Goal: Navigation & Orientation: Find specific page/section

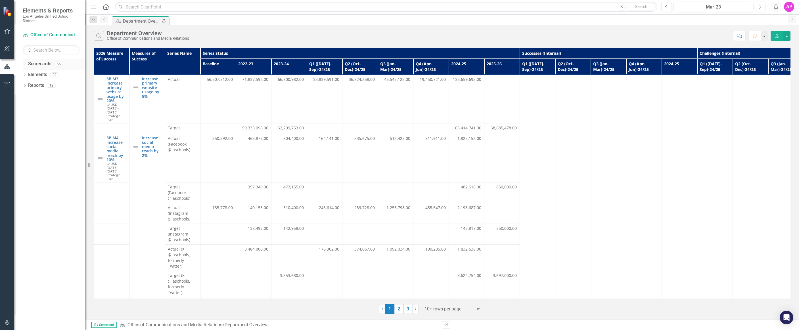
click at [27, 65] on div "Dropdown Scorecards 65" at bounding box center [54, 64] width 62 height 11
click at [24, 64] on icon "Dropdown" at bounding box center [25, 64] width 4 height 3
click at [26, 75] on icon "Dropdown" at bounding box center [28, 74] width 4 height 3
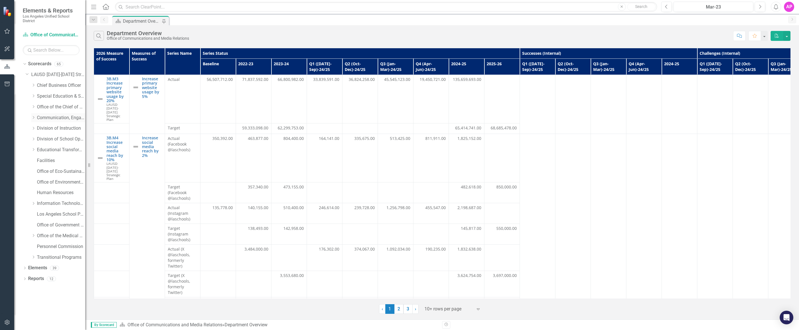
click at [45, 118] on link "Communication, Engagement & Collaboration" at bounding box center [61, 118] width 48 height 7
click at [32, 118] on icon "Dropdown" at bounding box center [33, 117] width 4 height 3
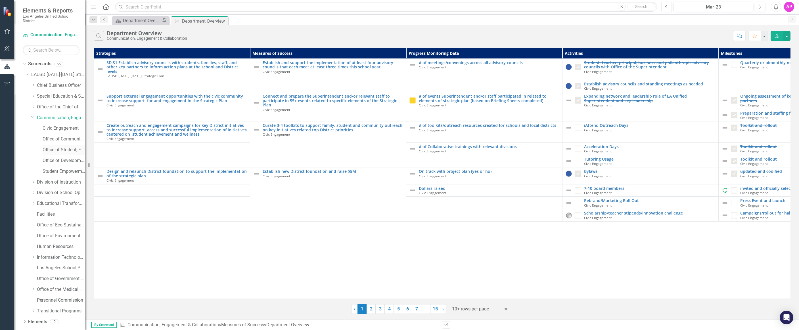
click at [61, 154] on div "Office of Student, Family and Community Engagement (SFACE)" at bounding box center [64, 149] width 43 height 9
click at [59, 152] on link "Office of Student, Family and Community Engagement (SFACE)" at bounding box center [64, 150] width 43 height 7
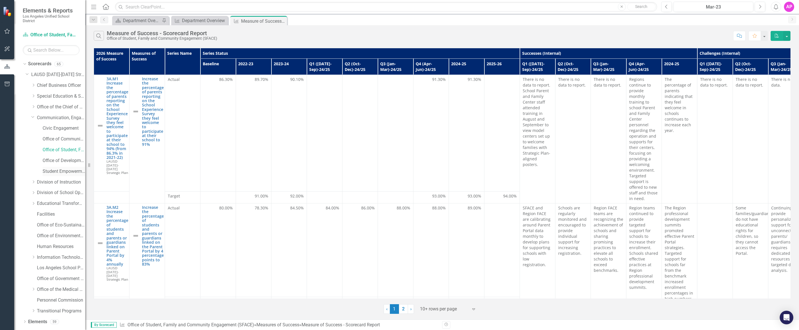
click at [58, 169] on link "Student Empowerment Unit" at bounding box center [64, 171] width 43 height 7
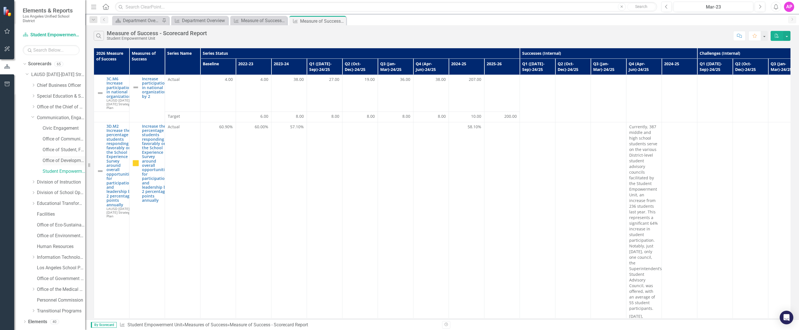
click at [57, 158] on link "Office of Development and Civic Engagement" at bounding box center [64, 161] width 43 height 7
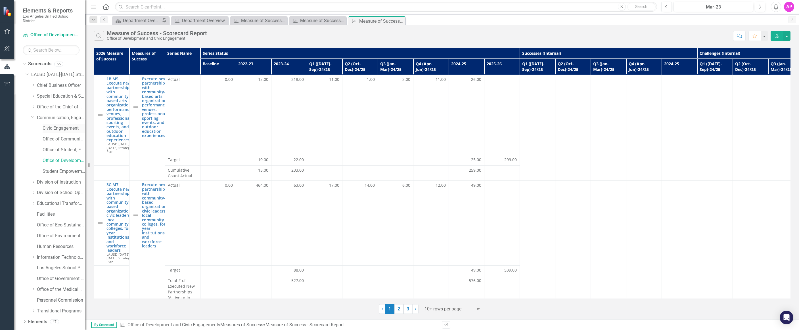
click at [59, 129] on link "Civic Engagement" at bounding box center [64, 128] width 43 height 7
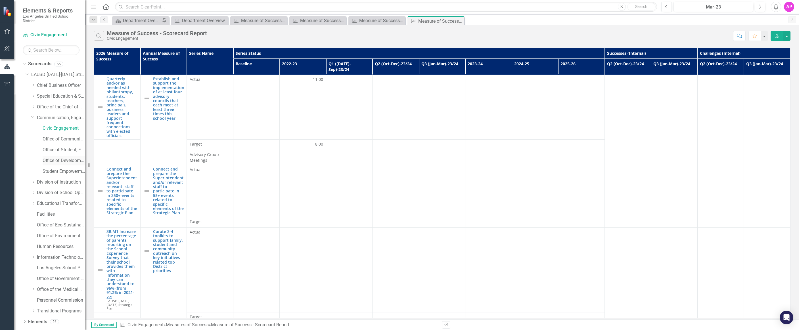
click at [67, 162] on link "Office of Development and Civic Engagement" at bounding box center [64, 161] width 43 height 7
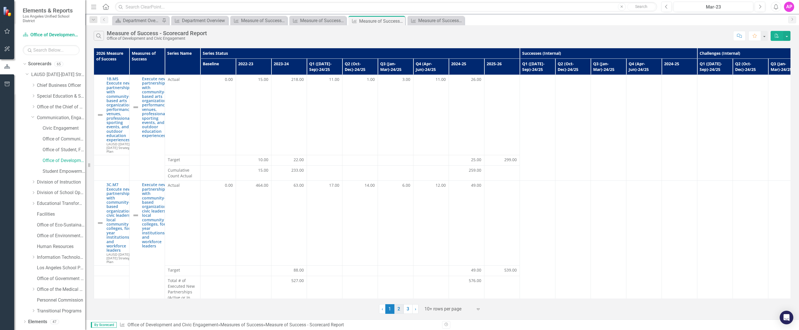
click at [400, 311] on link "2" at bounding box center [398, 309] width 9 height 10
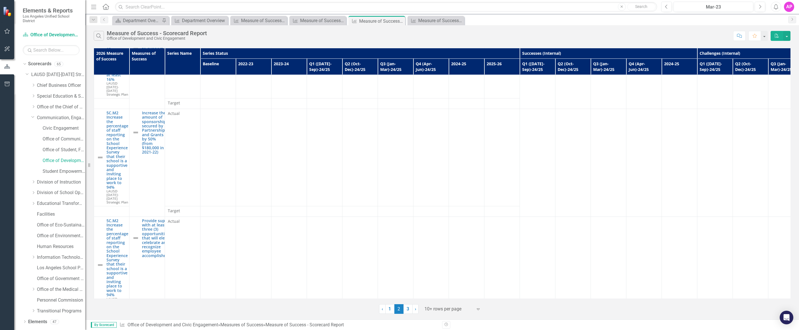
scroll to position [395, 0]
click at [409, 310] on link "3" at bounding box center [407, 309] width 9 height 10
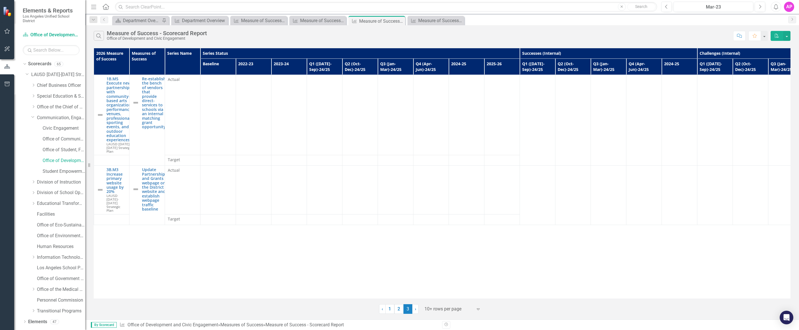
click at [314, 15] on div "Dropdown Search Scorecard Department Overview Pin Measures of Success Departmen…" at bounding box center [442, 19] width 714 height 11
click at [314, 19] on div "Measure of Success - Scorecard Report" at bounding box center [318, 20] width 37 height 7
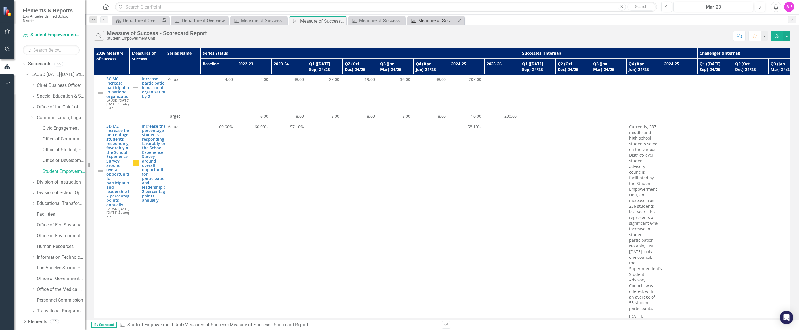
click at [429, 23] on div "Measure of Success - Scorecard Report" at bounding box center [436, 20] width 37 height 7
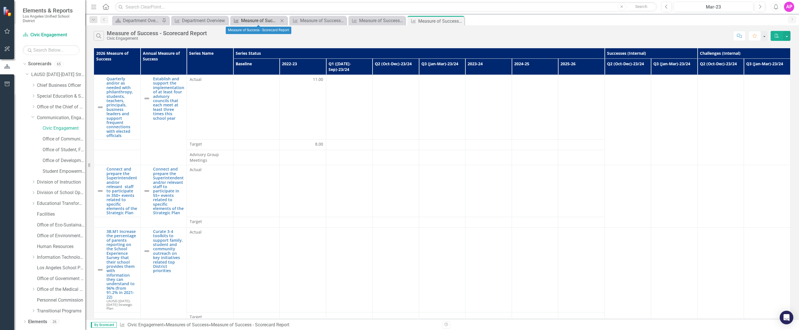
click at [266, 23] on div "Measure of Success - Scorecard Report" at bounding box center [259, 20] width 37 height 7
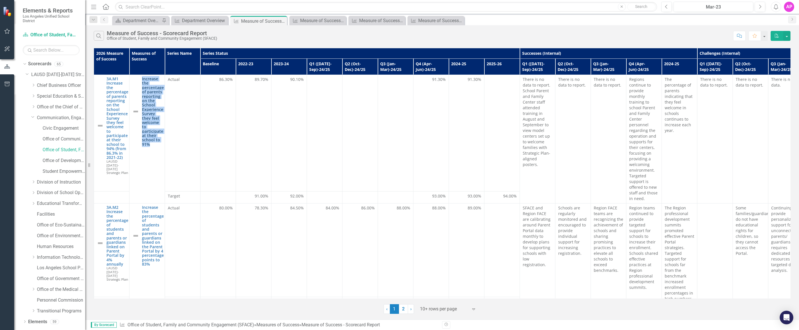
drag, startPoint x: 139, startPoint y: 79, endPoint x: 157, endPoint y: 143, distance: 66.9
click at [157, 143] on div "Increase the percentage of parents reporting on the School Experience Survey th…" at bounding box center [147, 112] width 30 height 70
copy link "Increase the percentage of parents reporting on the School Experience Survey th…"
drag, startPoint x: 140, startPoint y: 206, endPoint x: 158, endPoint y: 266, distance: 62.4
click at [158, 266] on div "Increase the percentage of students and parents or guardians linked on the Pare…" at bounding box center [147, 235] width 30 height 61
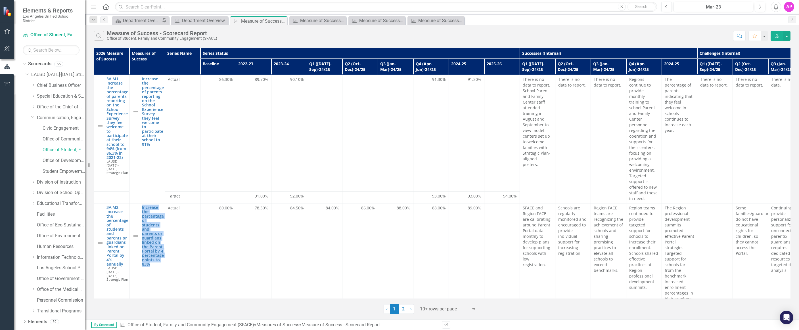
copy link "Increase the percentage of students and parents or guardians linked on the Pare…"
click at [403, 310] on link "2" at bounding box center [403, 309] width 9 height 10
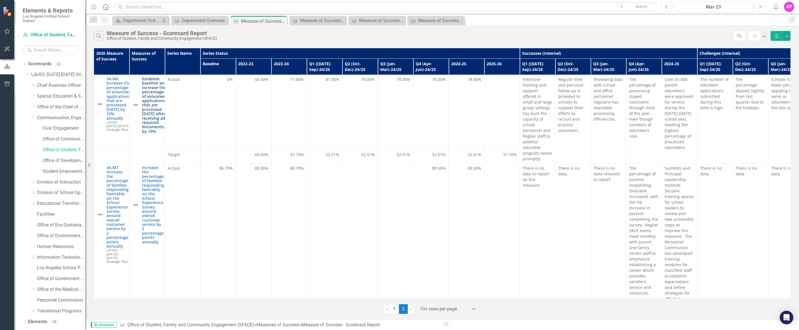
drag, startPoint x: 140, startPoint y: 79, endPoint x: 160, endPoint y: 135, distance: 60.4
click at [160, 133] on div "Establish baseline and increase the percentage of volunteer applications, that …" at bounding box center [147, 105] width 30 height 57
copy link "Establish baseline and increase the percentage of volunteer applications, that …"
drag, startPoint x: 141, startPoint y: 169, endPoint x: 163, endPoint y: 241, distance: 75.8
click at [162, 241] on div "Increase the percentage of families responding favorably on the School Experien…" at bounding box center [147, 205] width 30 height 79
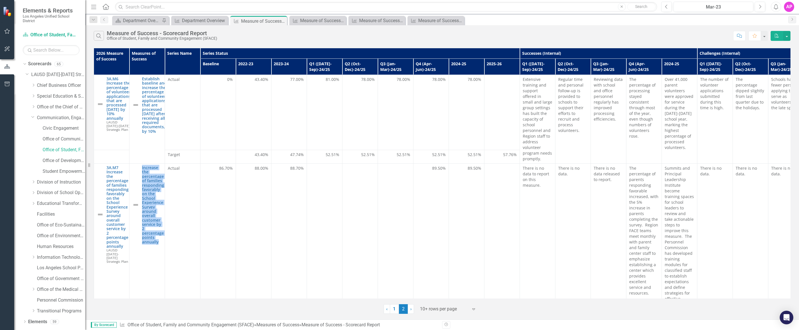
copy link "Increase the percentage of families responding favorably on the School Experien…"
